Goal: Find specific page/section: Find specific page/section

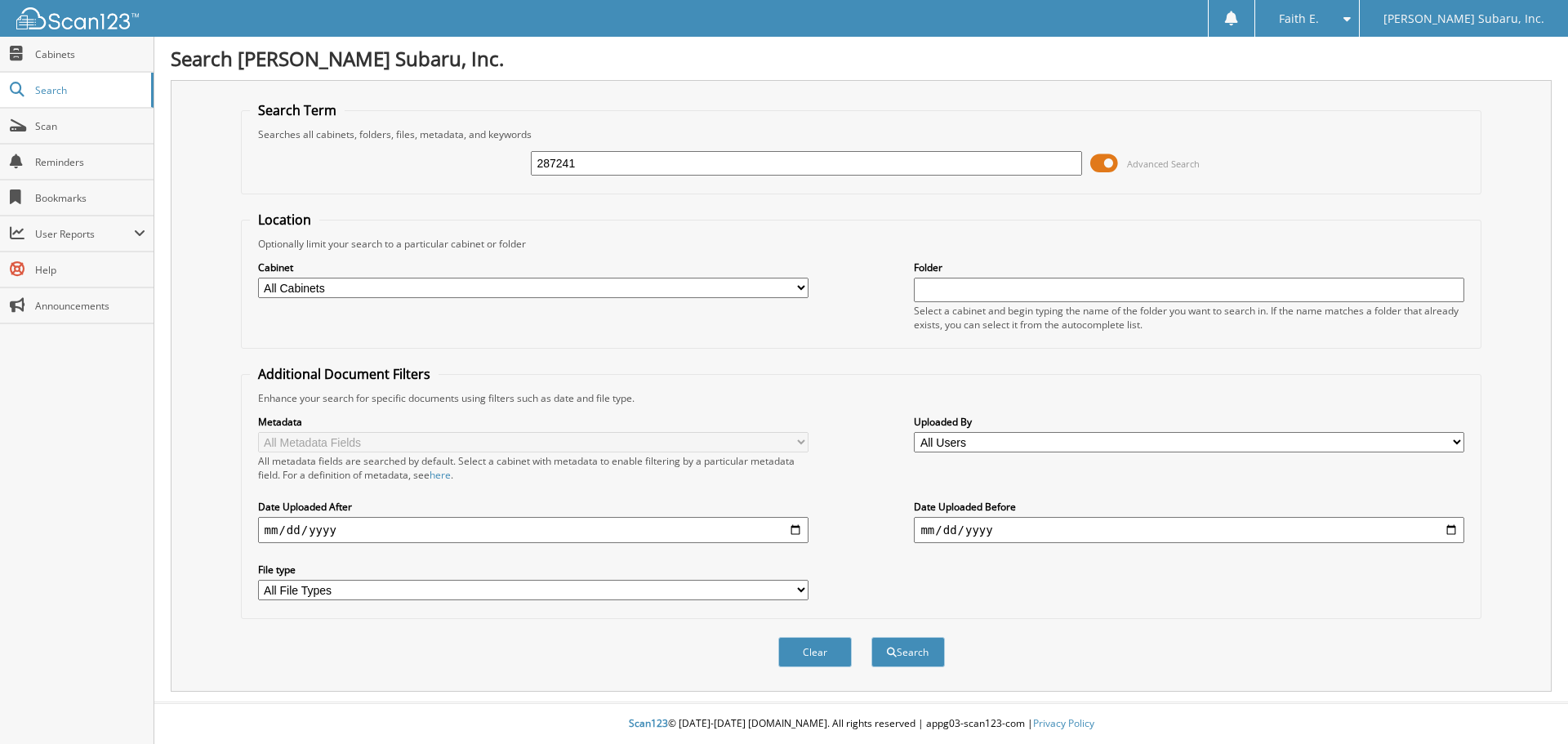
type input "287241"
click at [871, 638] on button "Search" at bounding box center [907, 652] width 73 height 31
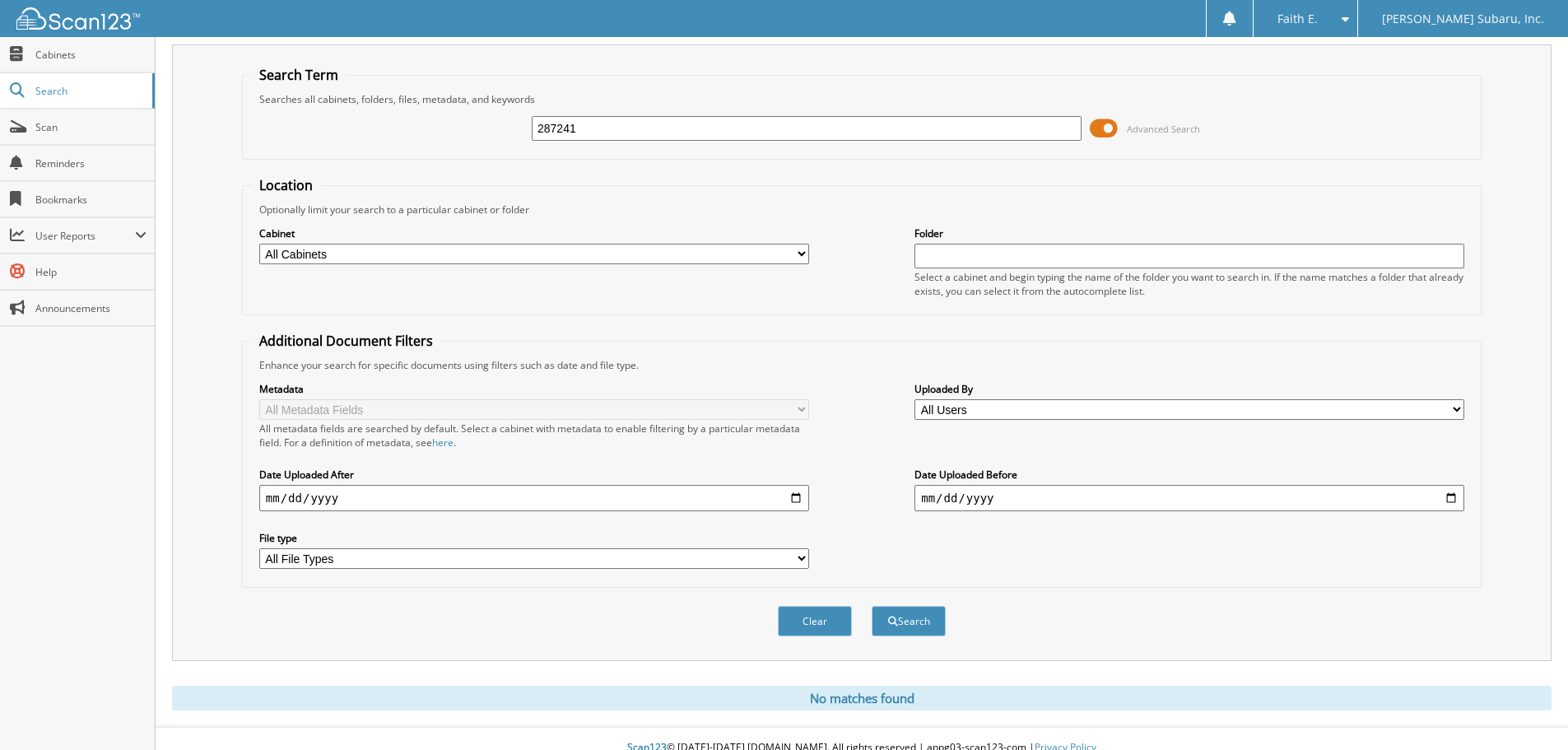
scroll to position [55, 0]
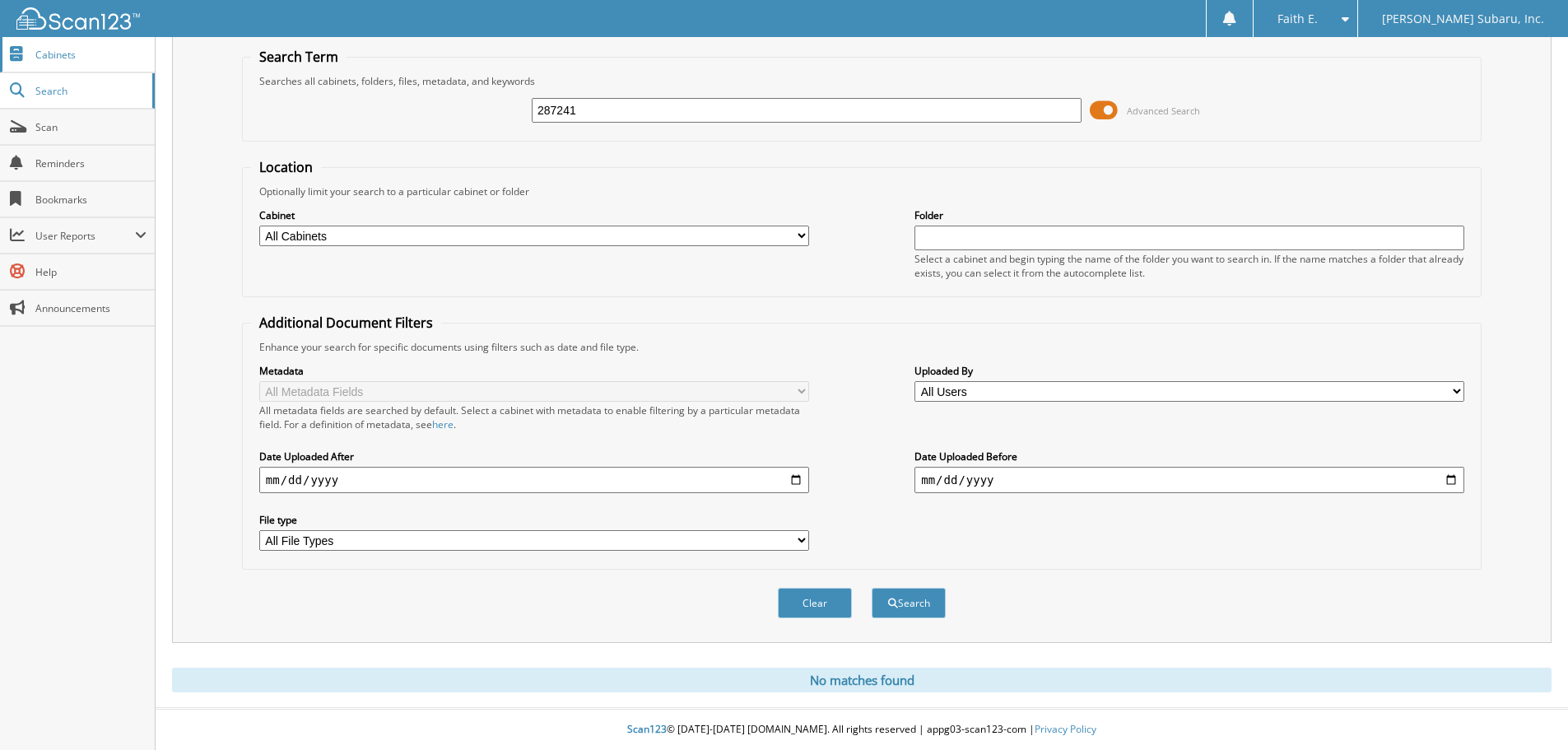
click at [71, 60] on span "Cabinets" at bounding box center [90, 54] width 111 height 14
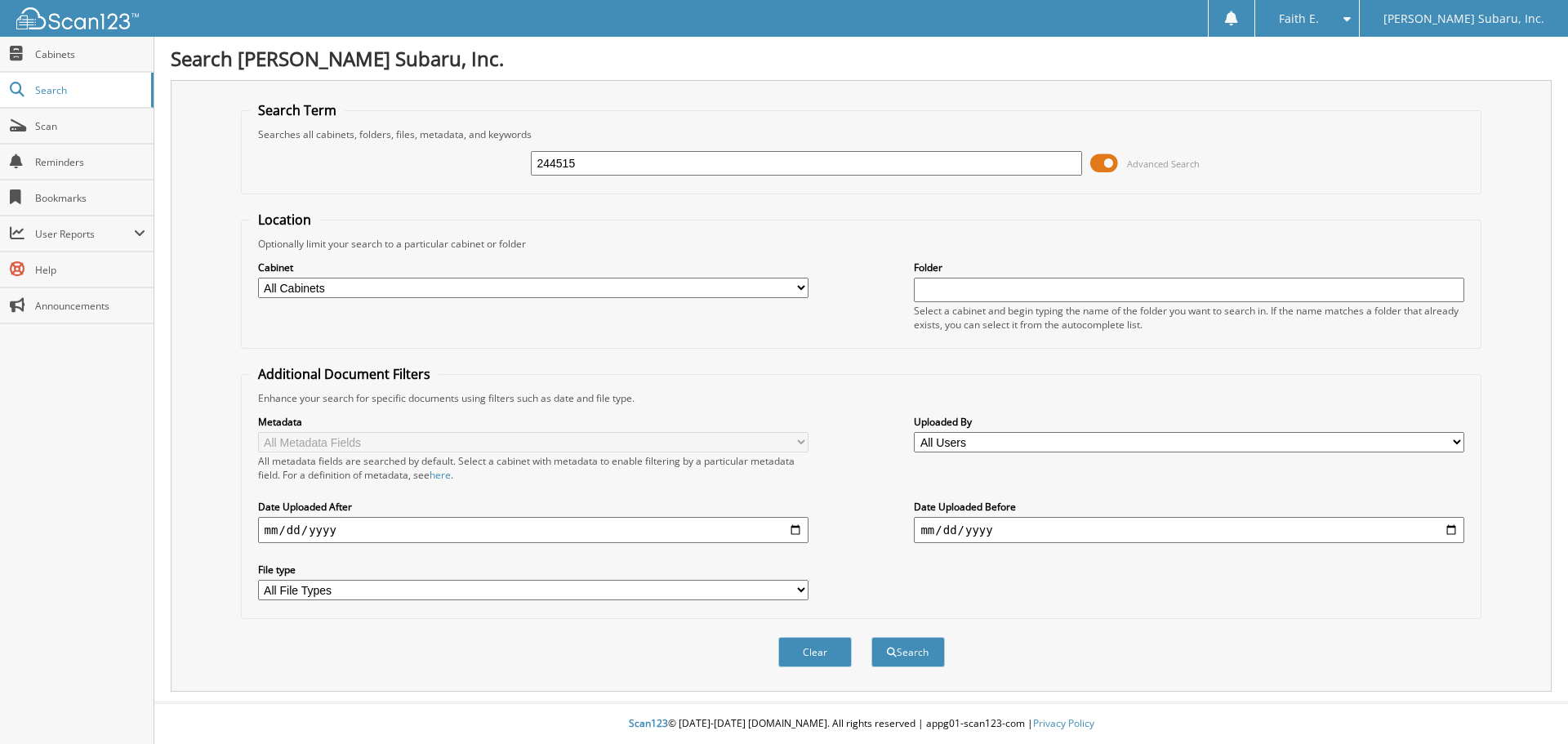
type input "244515"
click at [871, 638] on button "Search" at bounding box center [907, 652] width 73 height 31
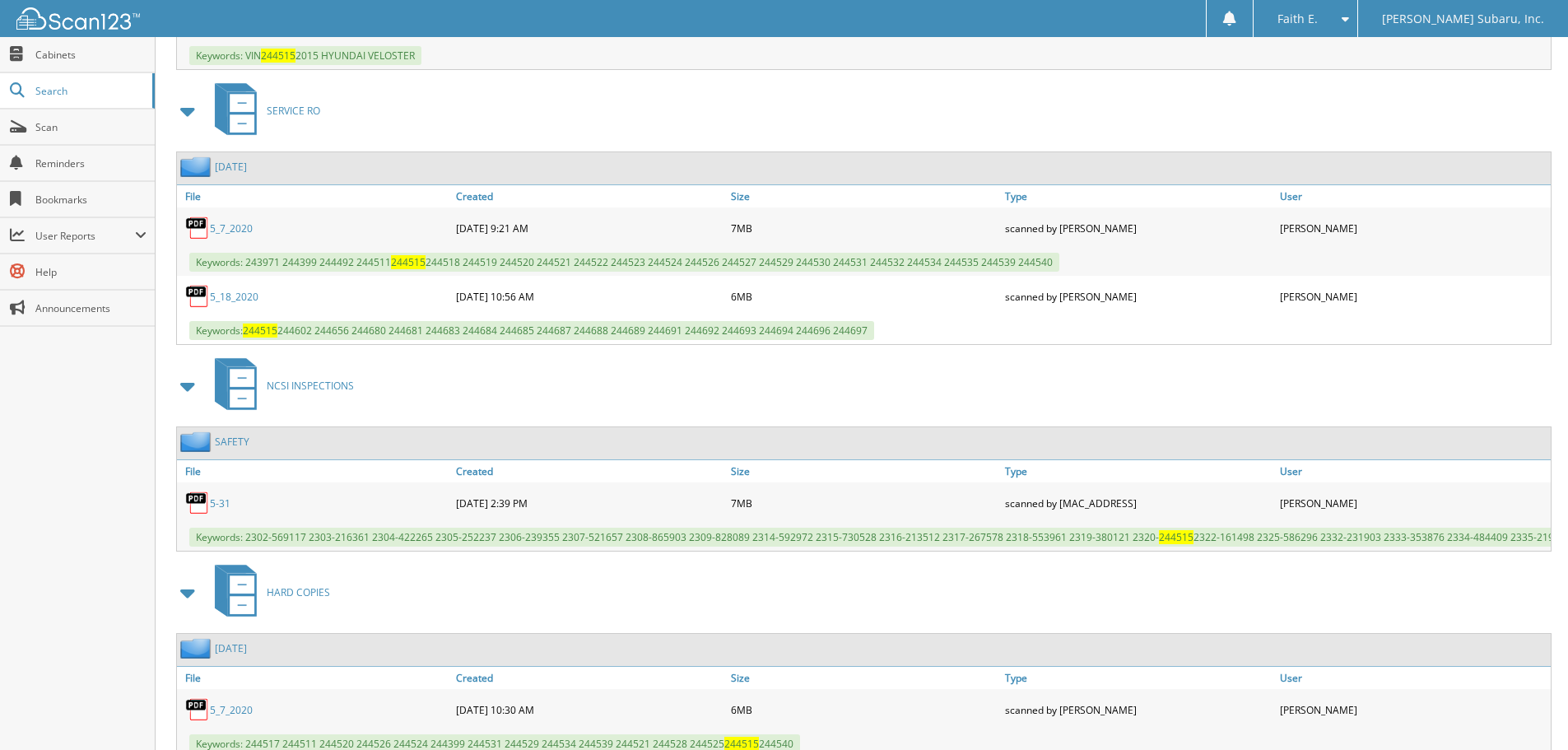
scroll to position [963, 0]
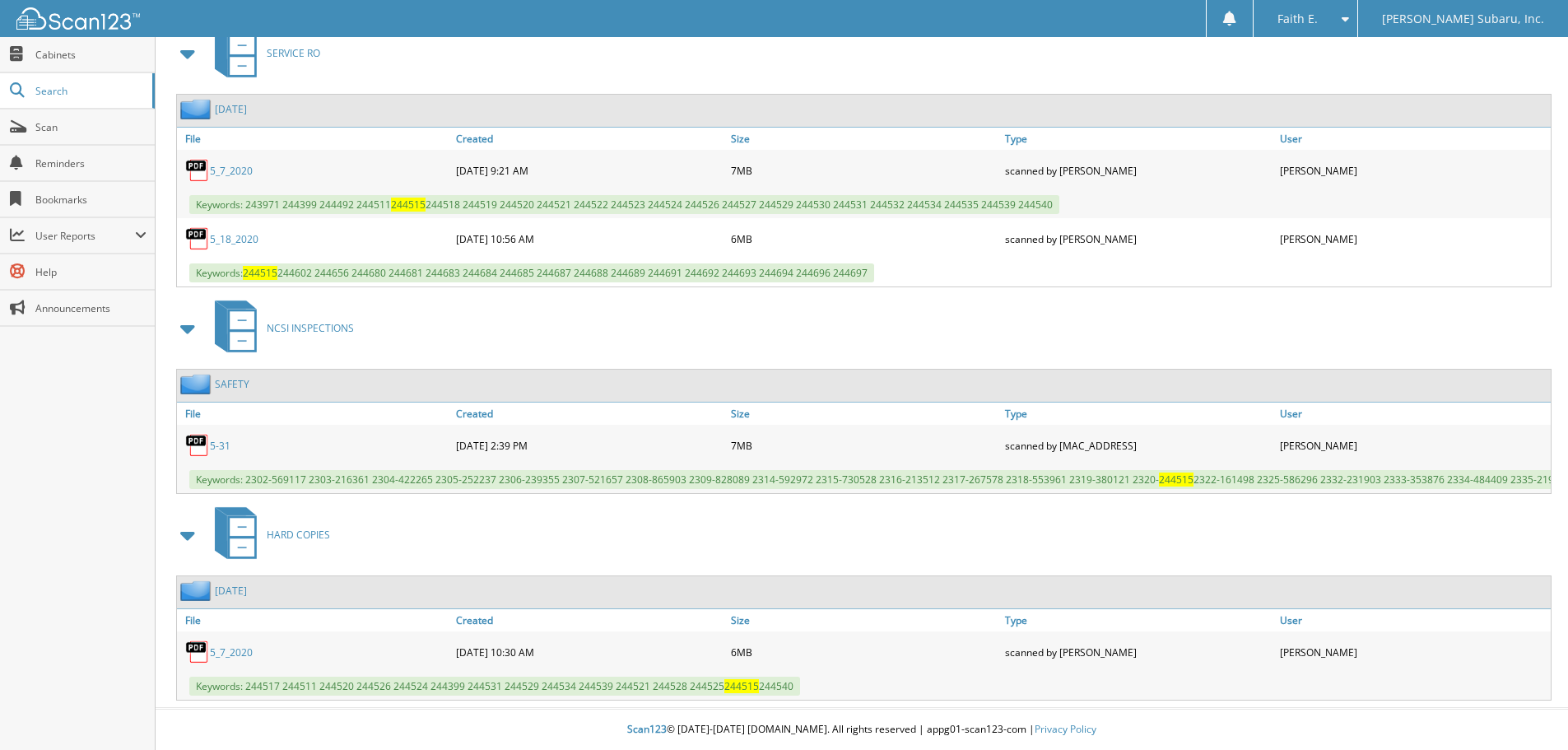
click at [216, 439] on link "5-31" at bounding box center [220, 446] width 21 height 14
click at [96, 252] on span "User Reports" at bounding box center [77, 236] width 155 height 35
click at [95, 272] on span "My Recent Activity" at bounding box center [86, 271] width 121 height 15
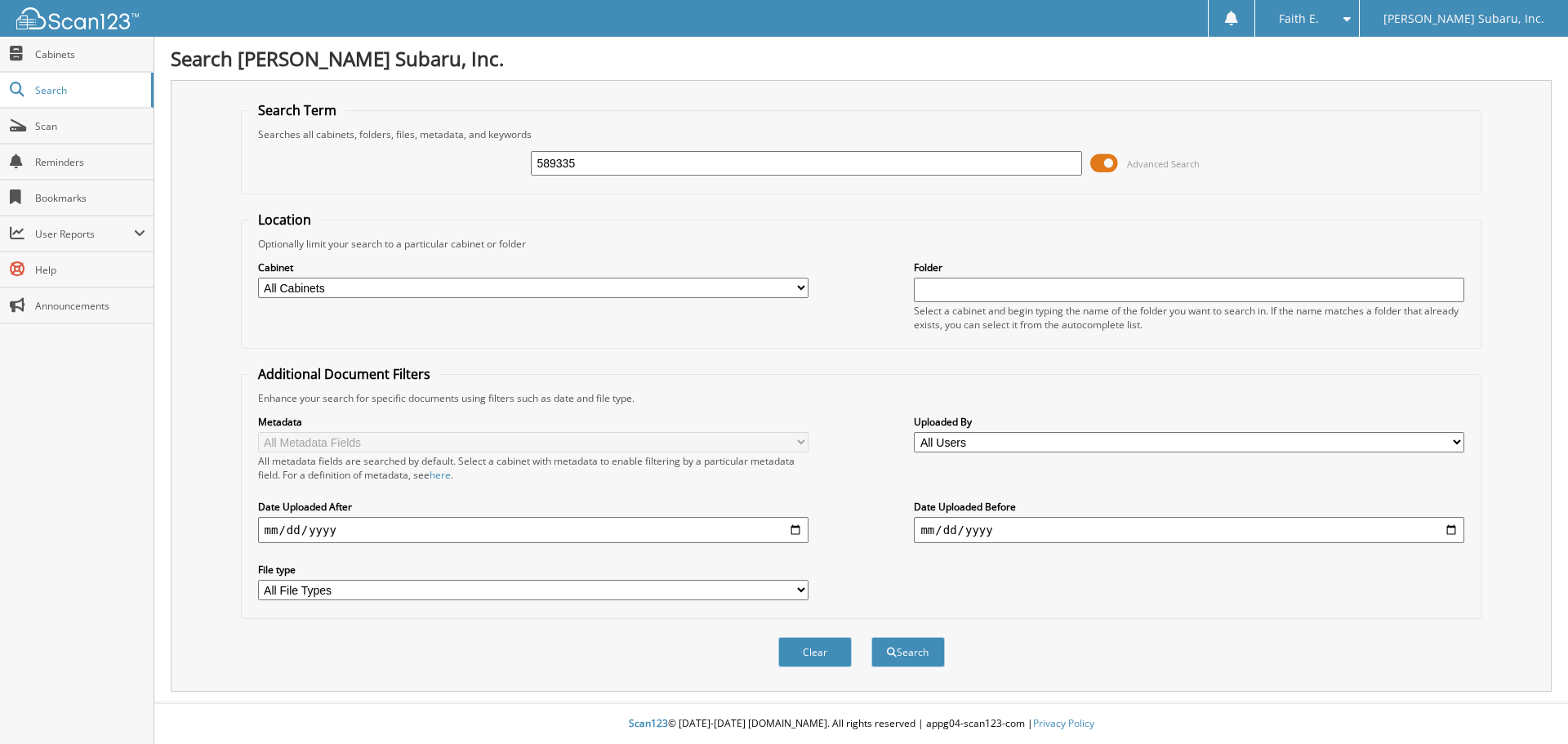
type input "589335"
click at [871, 638] on button "Search" at bounding box center [907, 652] width 73 height 31
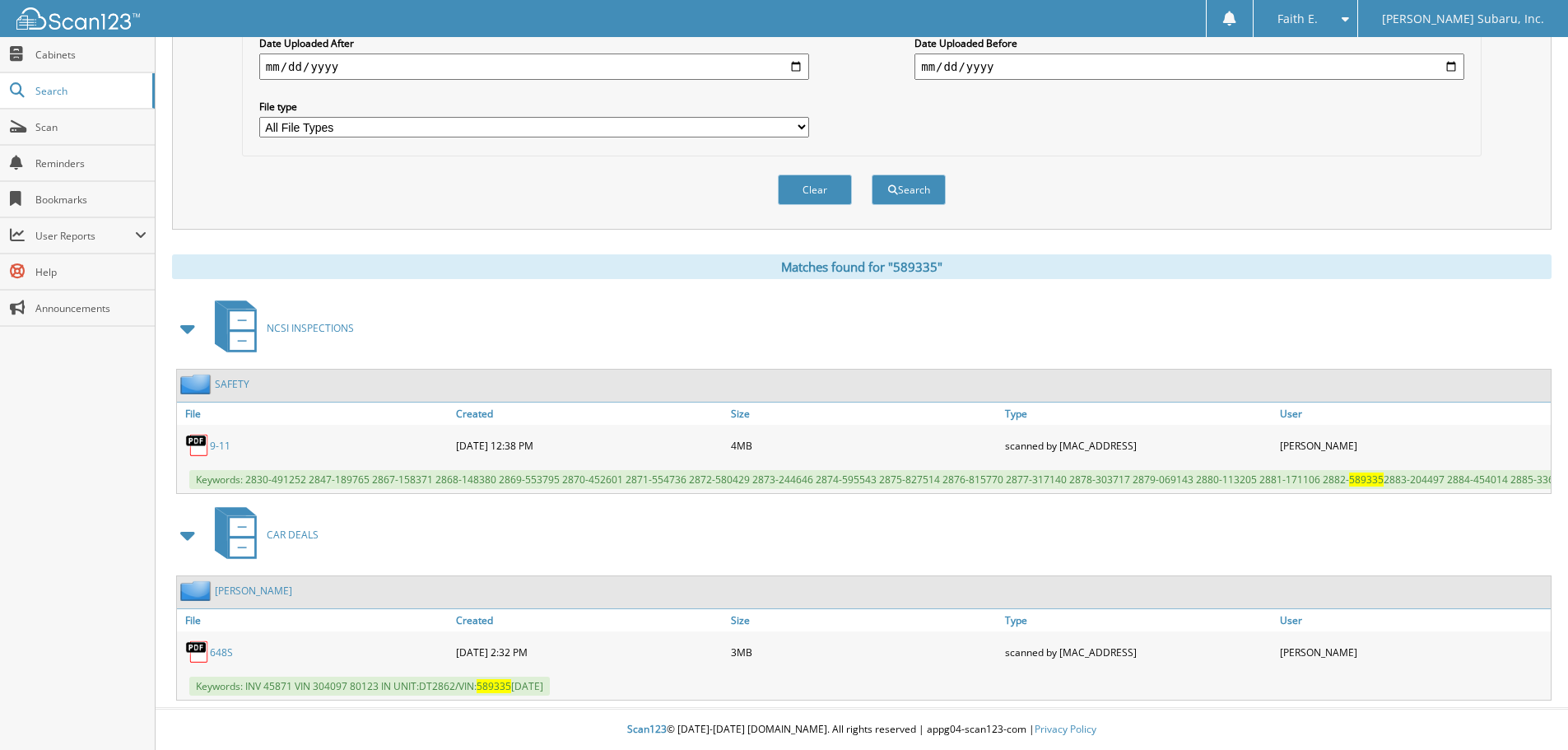
scroll to position [481, 0]
click at [219, 439] on link "9-11" at bounding box center [220, 446] width 21 height 14
click at [103, 256] on link "Help" at bounding box center [77, 272] width 155 height 35
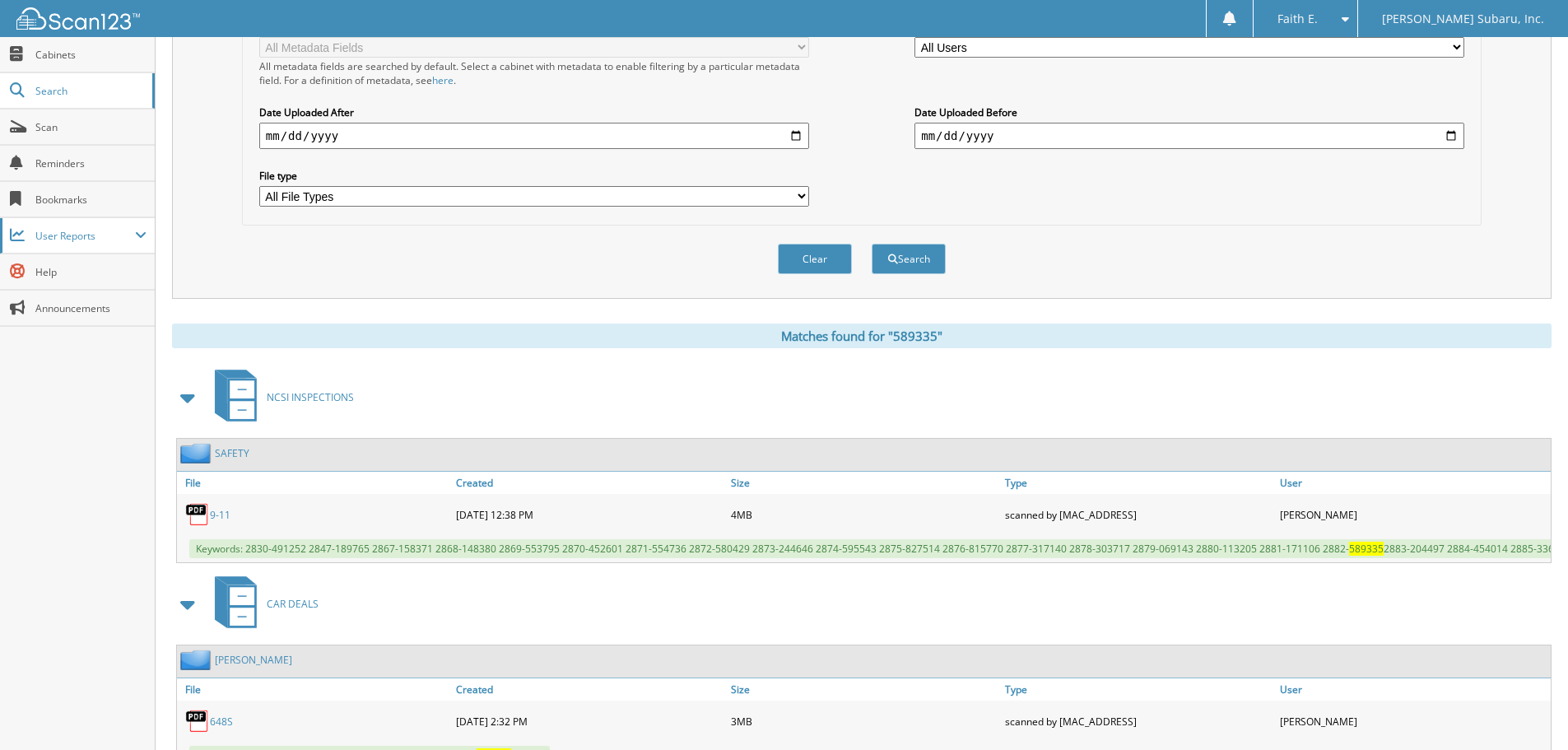
click at [92, 253] on span "User Reports" at bounding box center [77, 236] width 155 height 35
click at [93, 275] on span "My Recent Activity" at bounding box center [86, 271] width 121 height 15
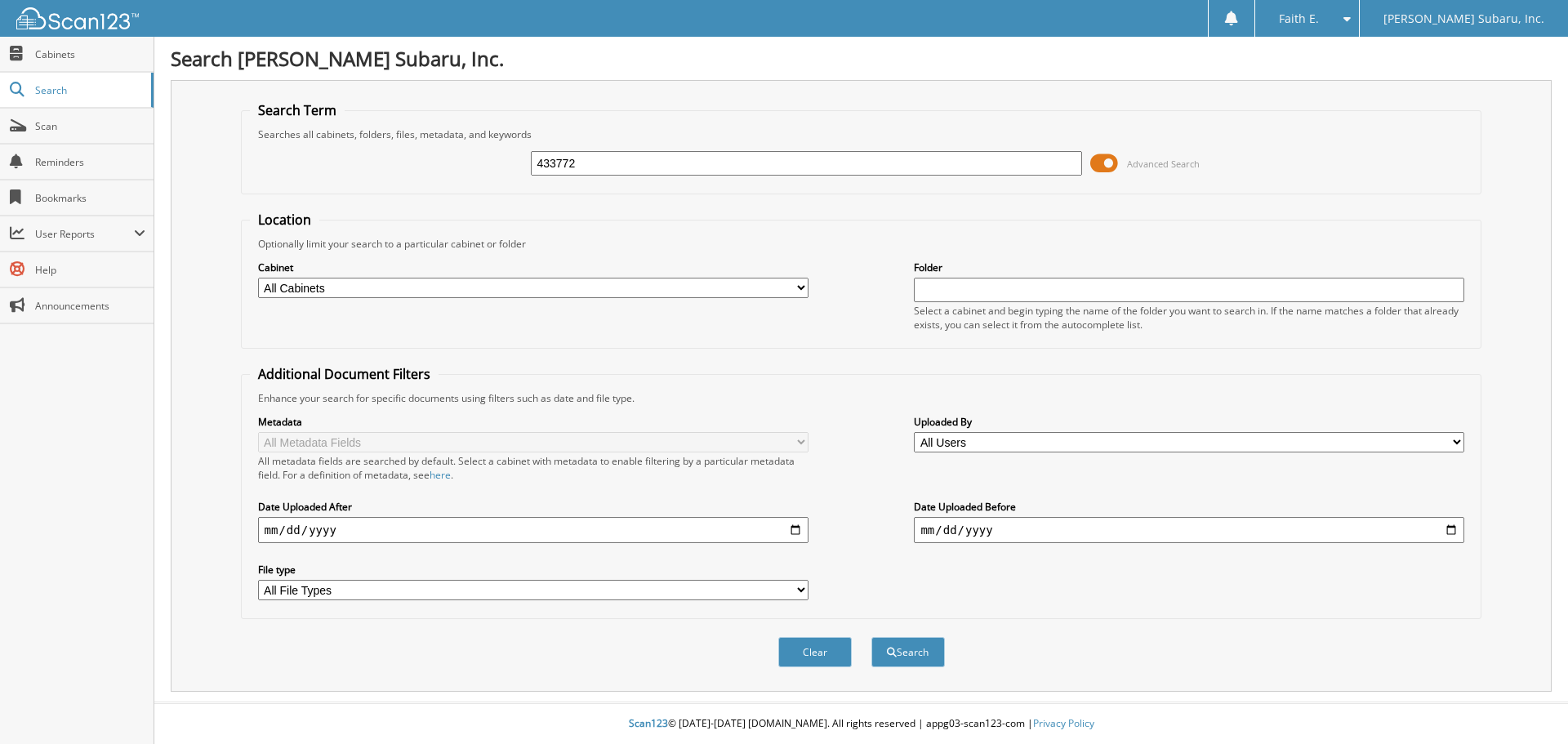
type input "433772"
click at [871, 638] on button "Search" at bounding box center [907, 652] width 73 height 31
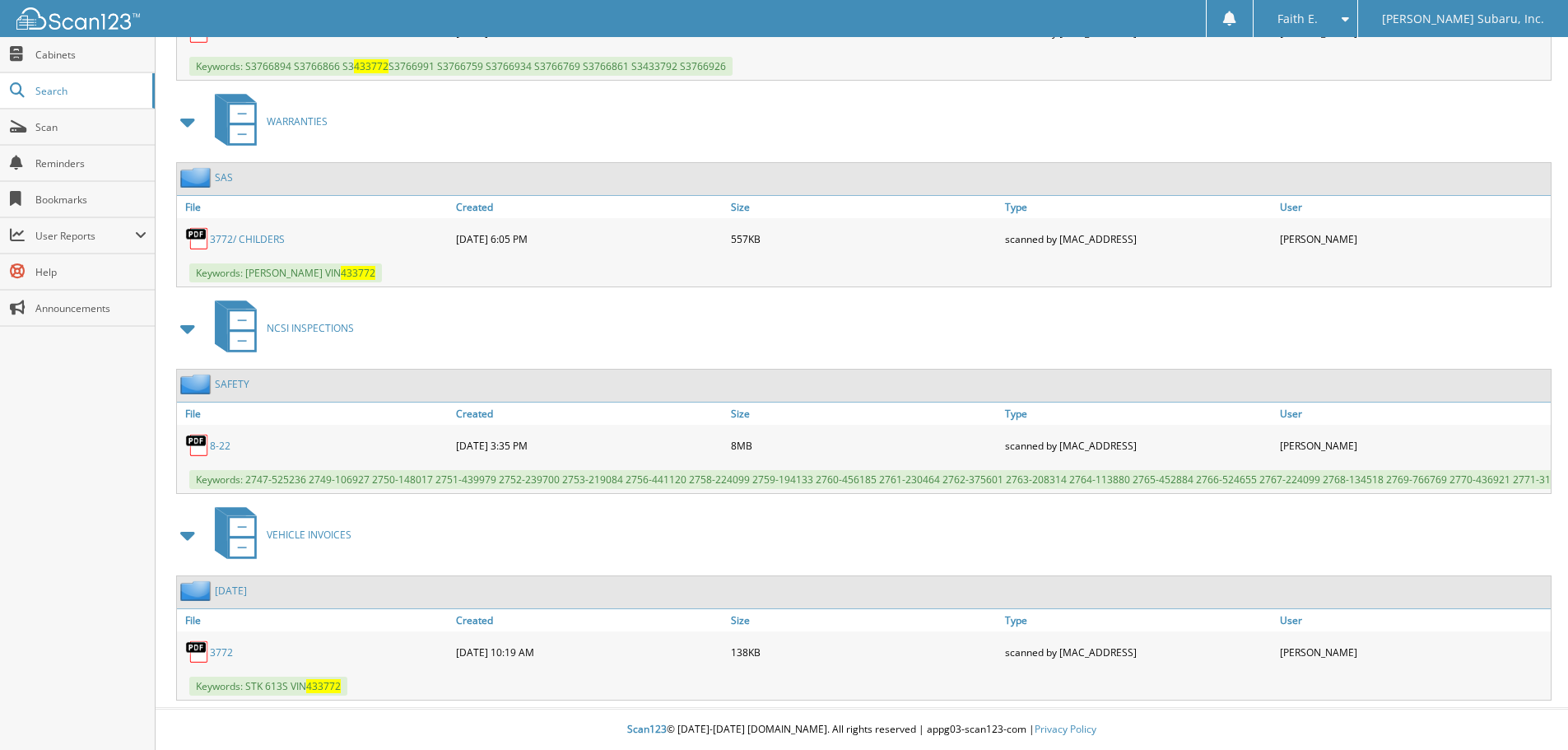
scroll to position [895, 0]
click at [214, 439] on link "8-22" at bounding box center [220, 446] width 21 height 14
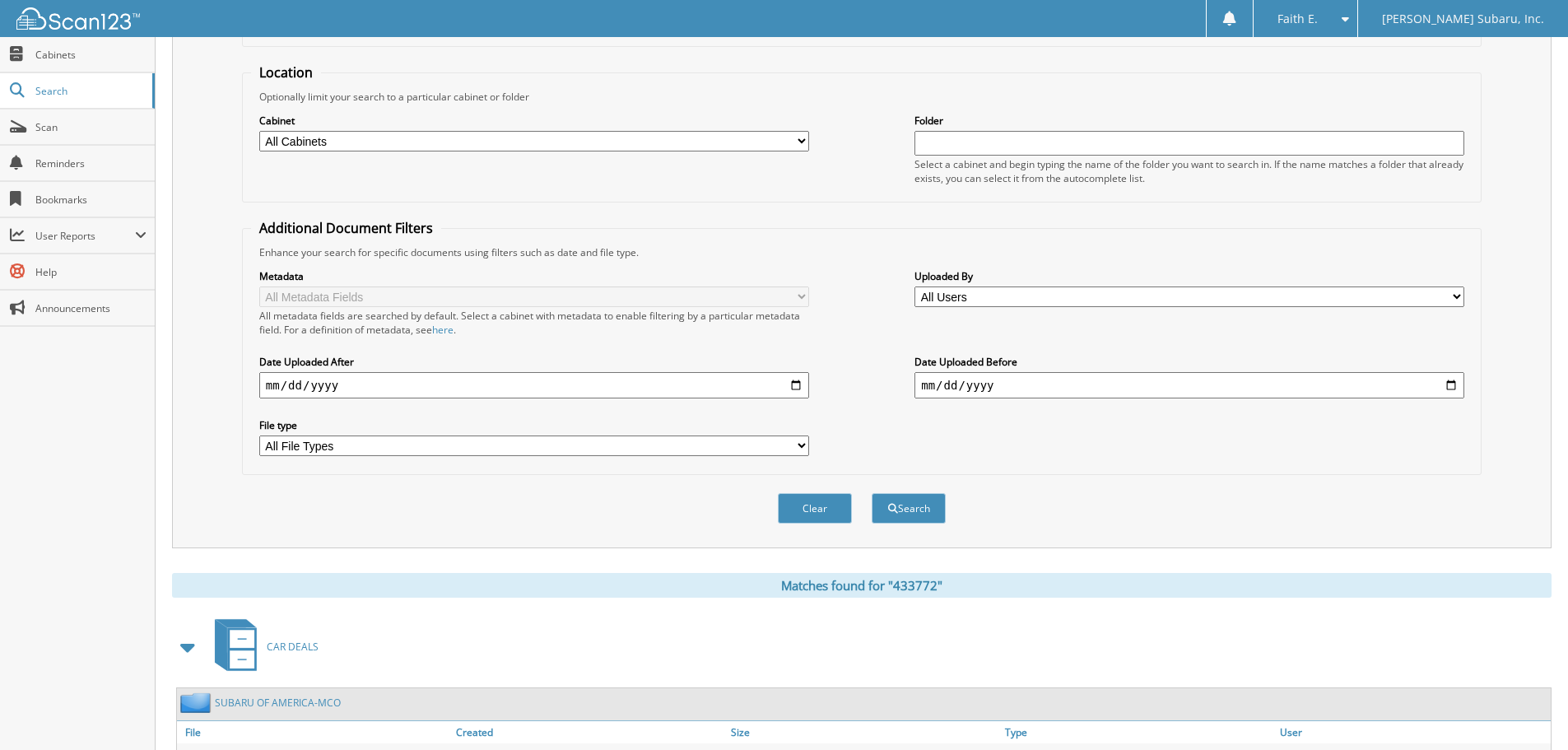
scroll to position [0, 0]
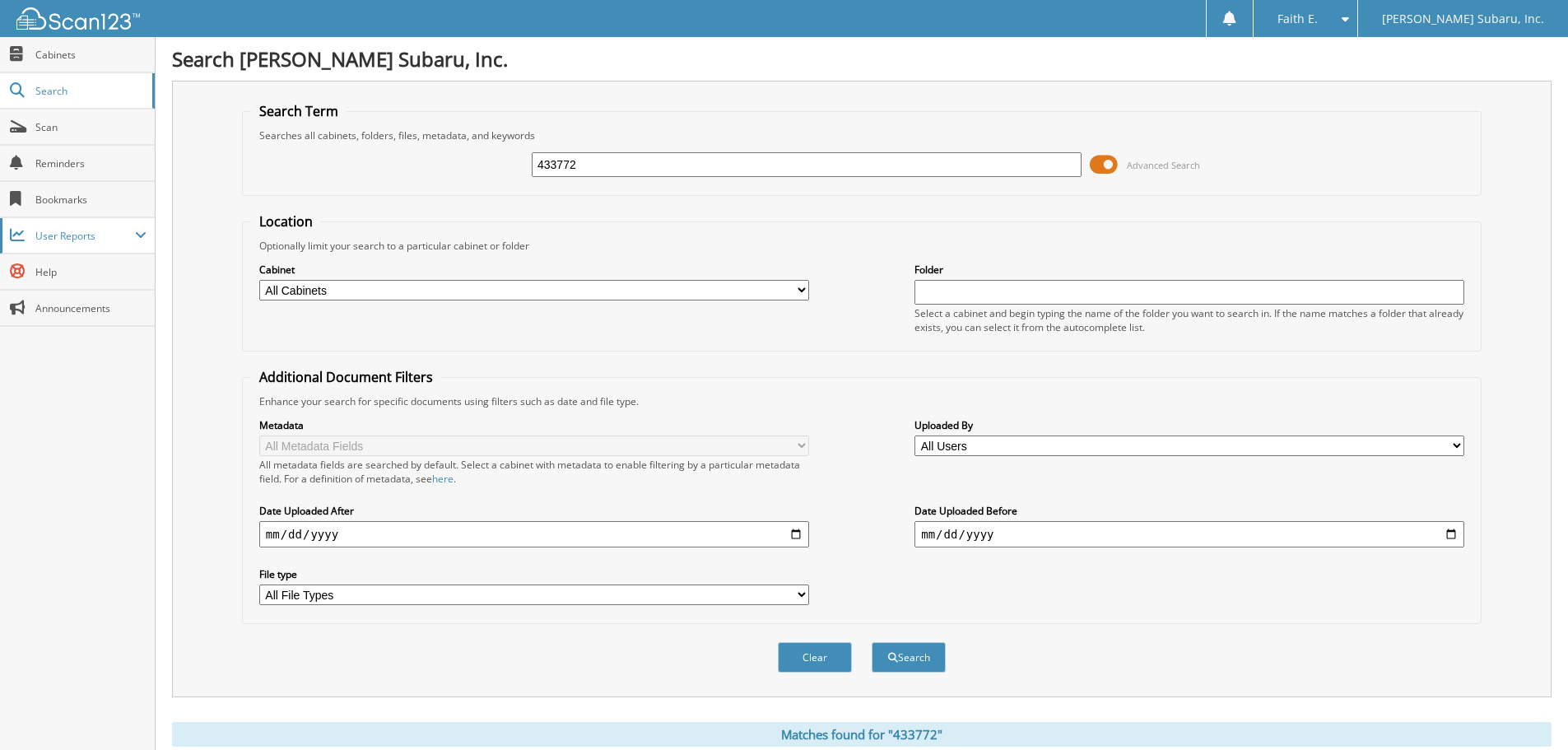
click at [95, 250] on span "User Reports" at bounding box center [77, 236] width 155 height 35
click at [95, 275] on span "My Recent Activity" at bounding box center [86, 271] width 121 height 15
